Goal: Transaction & Acquisition: Purchase product/service

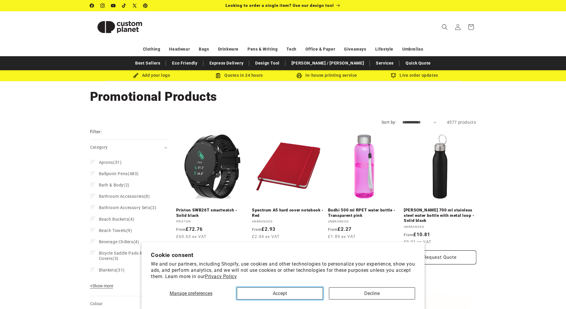
click at [280, 294] on button "Accept" at bounding box center [280, 293] width 86 height 12
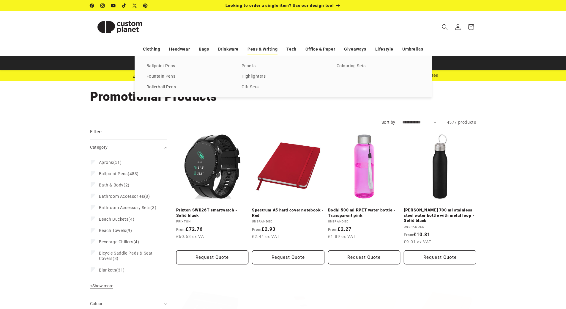
click at [256, 50] on link "Pens & Writing" at bounding box center [263, 49] width 30 height 10
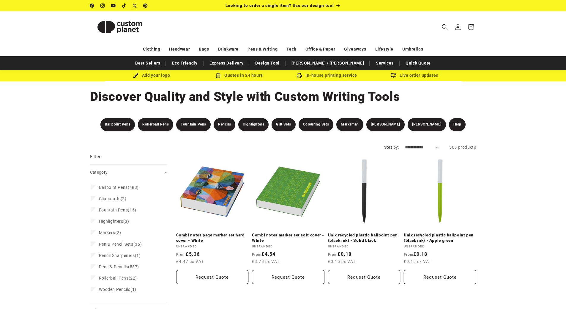
drag, startPoint x: 516, startPoint y: 183, endPoint x: 514, endPoint y: 71, distance: 111.8
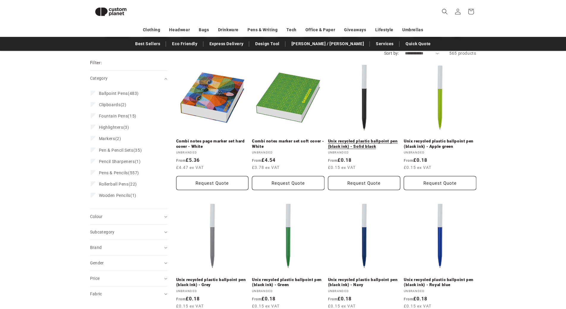
scroll to position [81, 0]
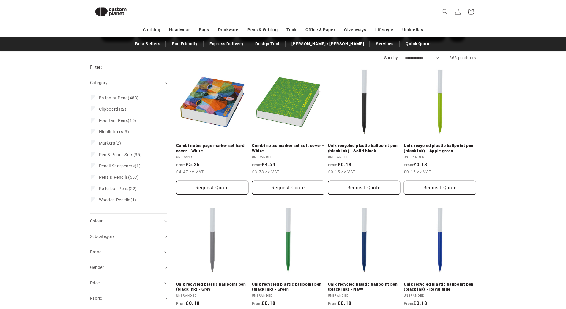
click at [111, 12] on img at bounding box center [111, 11] width 42 height 19
